Goal: Task Accomplishment & Management: Complete application form

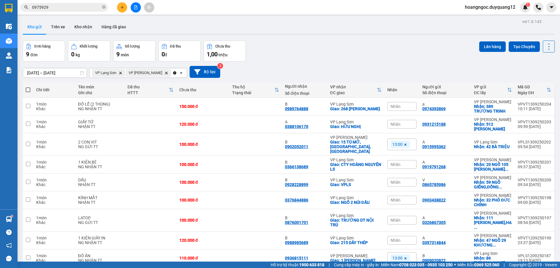
scroll to position [27, 0]
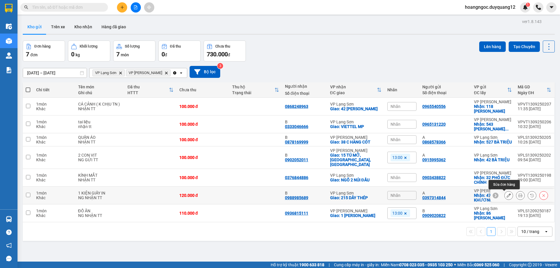
click at [507, 195] on icon at bounding box center [509, 195] width 4 height 4
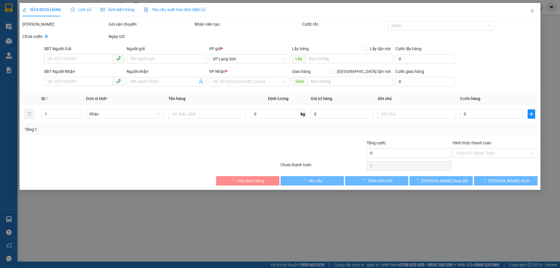
type input "0397314844"
type input "A"
checkbox input "true"
type input "47 NGÕ 29 [PERSON_NAME],[GEOGRAPHIC_DATA],[GEOGRAPHIC_DATA]"
type input "0988985689"
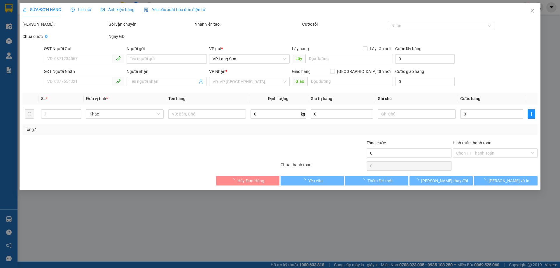
type input "B"
checkbox input "true"
type input "215 DÂY THÉP"
type input "120.000"
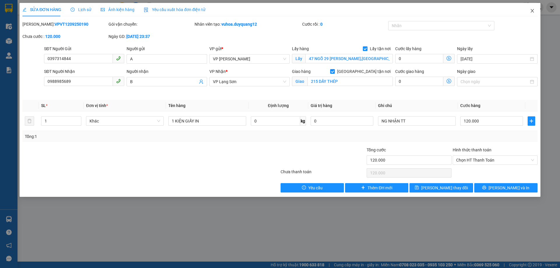
click at [531, 12] on icon "close" at bounding box center [532, 10] width 5 height 5
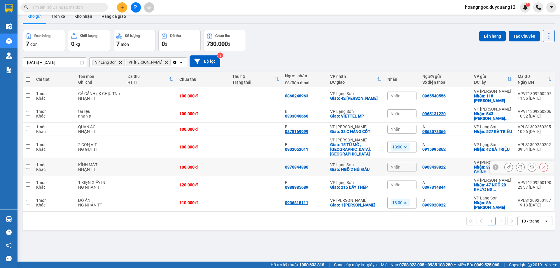
scroll to position [27, 0]
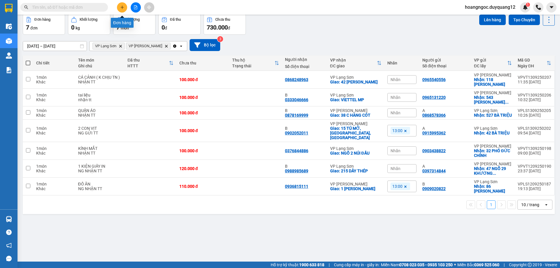
click at [123, 9] on icon "plus" at bounding box center [122, 7] width 4 height 4
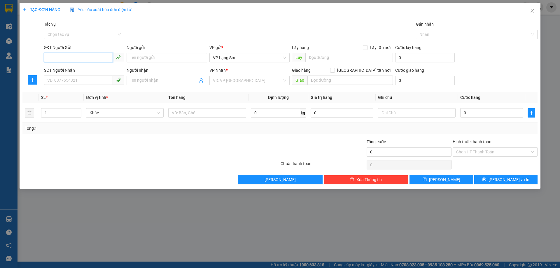
paste input "0328012228"
type input "0328012228"
click at [213, 34] on div "Tác vụ Chọn tác vụ Gán nhãn Nhãn" at bounding box center [291, 31] width 496 height 20
click at [367, 49] on input "Lấy tận nơi" at bounding box center [365, 47] width 4 height 4
checkbox input "true"
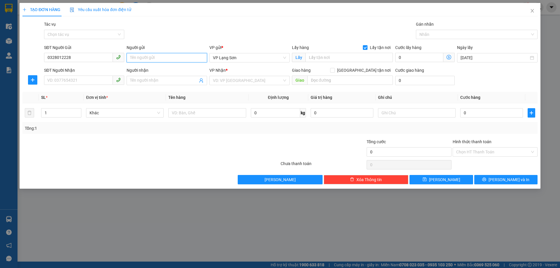
click at [157, 56] on input "Người gửi" at bounding box center [167, 57] width 80 height 9
click at [530, 11] on icon "close" at bounding box center [532, 10] width 5 height 5
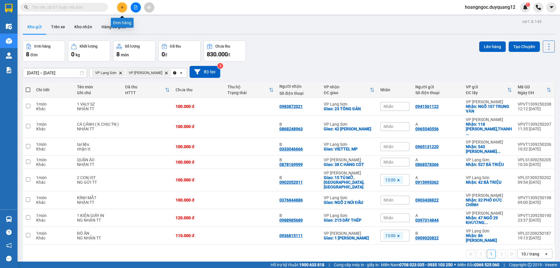
click at [121, 10] on button at bounding box center [122, 7] width 10 height 10
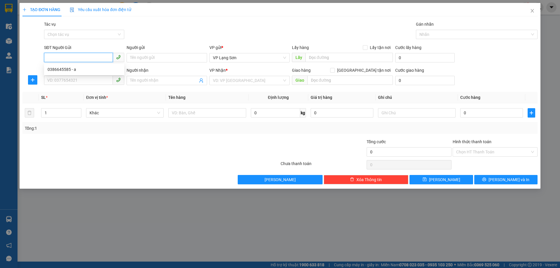
paste input "0328012228"
type input "0328012228"
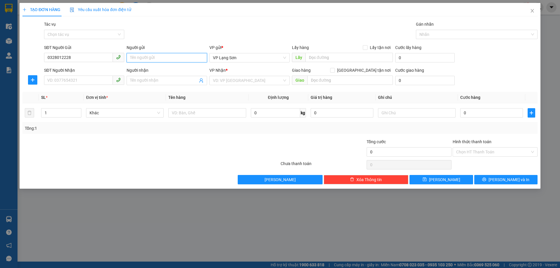
click at [159, 58] on input "Người gửi" at bounding box center [167, 57] width 80 height 9
type input "S"
type input "A"
click at [365, 49] on span at bounding box center [365, 47] width 5 height 5
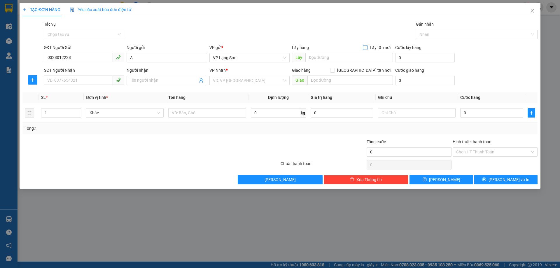
click at [365, 49] on input "Lấy tận nơi" at bounding box center [365, 47] width 4 height 4
checkbox input "true"
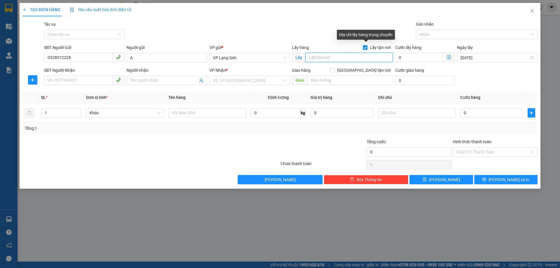
click at [351, 55] on input "text" at bounding box center [349, 57] width 88 height 9
click at [331, 56] on input "text" at bounding box center [349, 57] width 88 height 9
type input "72 NGUYỄN KHANG"
click at [335, 72] on span at bounding box center [332, 70] width 5 height 5
click at [334, 72] on input "Giao tận nơi" at bounding box center [332, 70] width 4 height 4
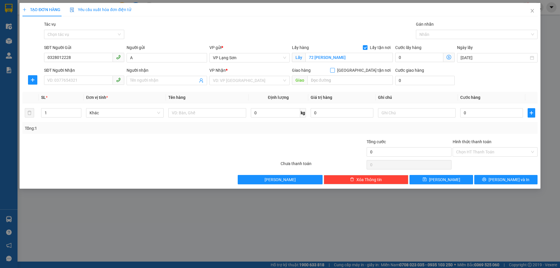
checkbox input "true"
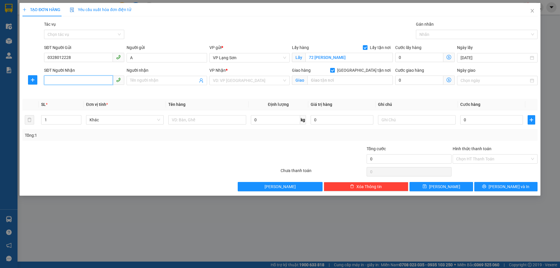
click at [84, 78] on input "SĐT Người Nhận" at bounding box center [78, 80] width 69 height 9
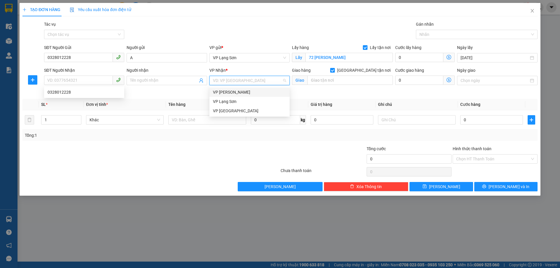
click at [228, 83] on input "search" at bounding box center [247, 80] width 69 height 9
click at [233, 57] on span "VP Lạng Sơn" at bounding box center [249, 57] width 73 height 9
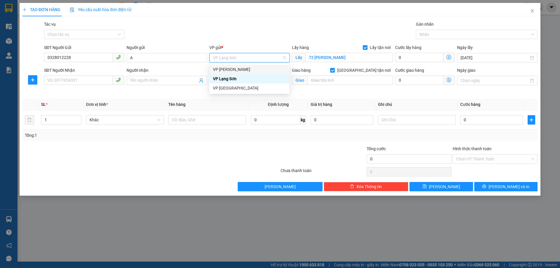
click at [233, 70] on div "VP [PERSON_NAME]" at bounding box center [249, 69] width 73 height 6
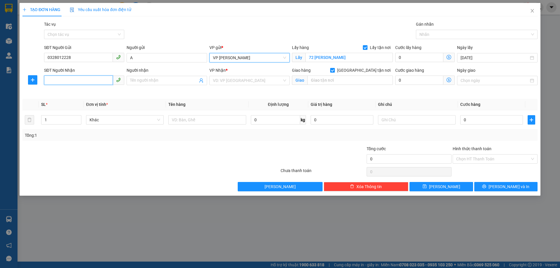
click at [83, 76] on input "SĐT Người Nhận" at bounding box center [78, 80] width 69 height 9
type input "0386664585"
click at [245, 80] on input "search" at bounding box center [247, 80] width 69 height 9
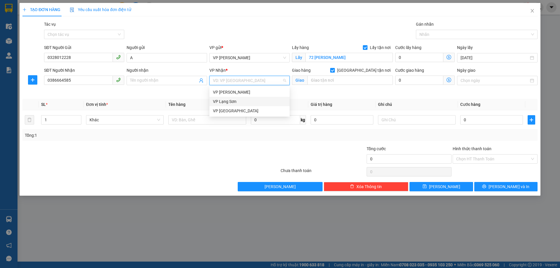
click at [234, 100] on div "VP Lạng Sơn" at bounding box center [249, 101] width 73 height 6
click at [151, 78] on input "Người nhận" at bounding box center [163, 80] width 67 height 6
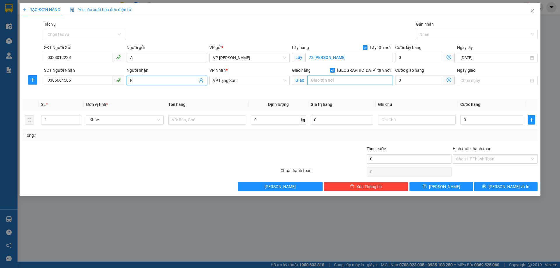
type input "B"
click at [324, 81] on input "text" at bounding box center [349, 80] width 85 height 9
type input "21 PHAI VỆ"
click at [484, 85] on div at bounding box center [497, 80] width 80 height 9
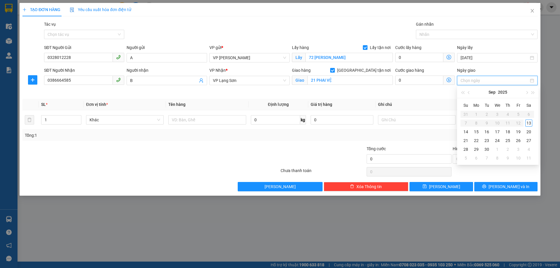
click at [485, 83] on input "Ngày giao" at bounding box center [495, 80] width 68 height 6
type input "13/09/2025"
click at [531, 122] on div "13" at bounding box center [528, 123] width 7 height 7
click at [206, 125] on div at bounding box center [207, 120] width 78 height 12
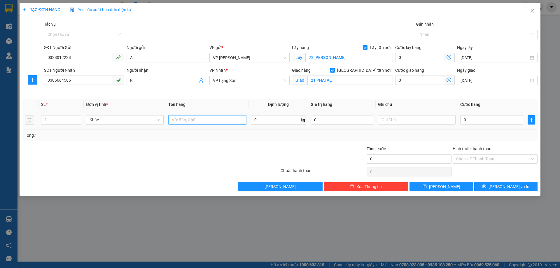
click at [209, 121] on input "text" at bounding box center [207, 119] width 78 height 9
type input "D"
type input "ĐIỆN THOẠI"
click at [462, 119] on input "0" at bounding box center [491, 119] width 63 height 9
type input "1"
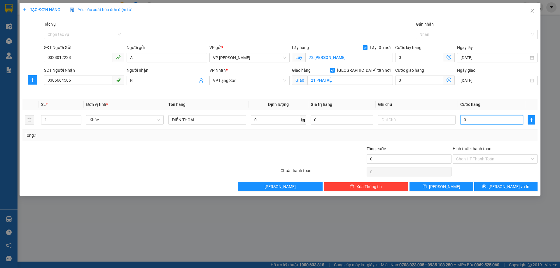
type input "1"
type input "10"
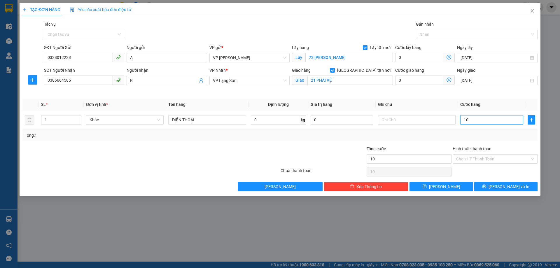
type input "100"
type input "100.000"
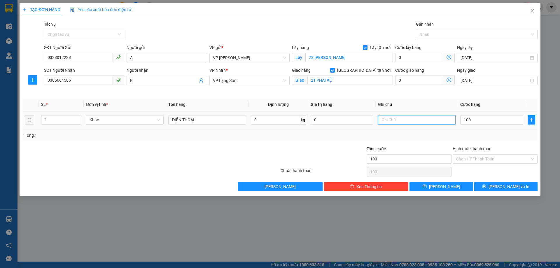
type input "100.000"
click at [431, 120] on input "text" at bounding box center [417, 119] width 78 height 9
type input "NG NHẬN TT"
click at [427, 188] on icon "save" at bounding box center [425, 186] width 4 height 4
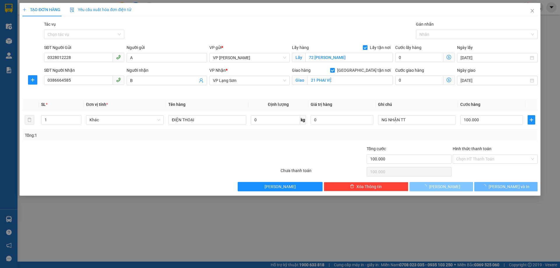
checkbox input "false"
type input "0"
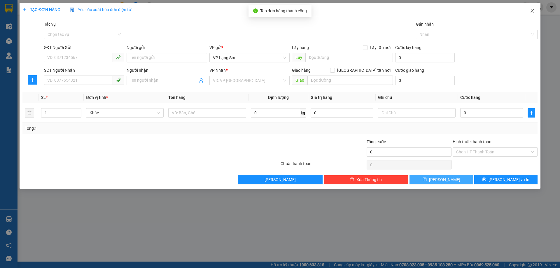
click at [534, 10] on icon "close" at bounding box center [532, 10] width 5 height 5
